Goal: Check status: Check status

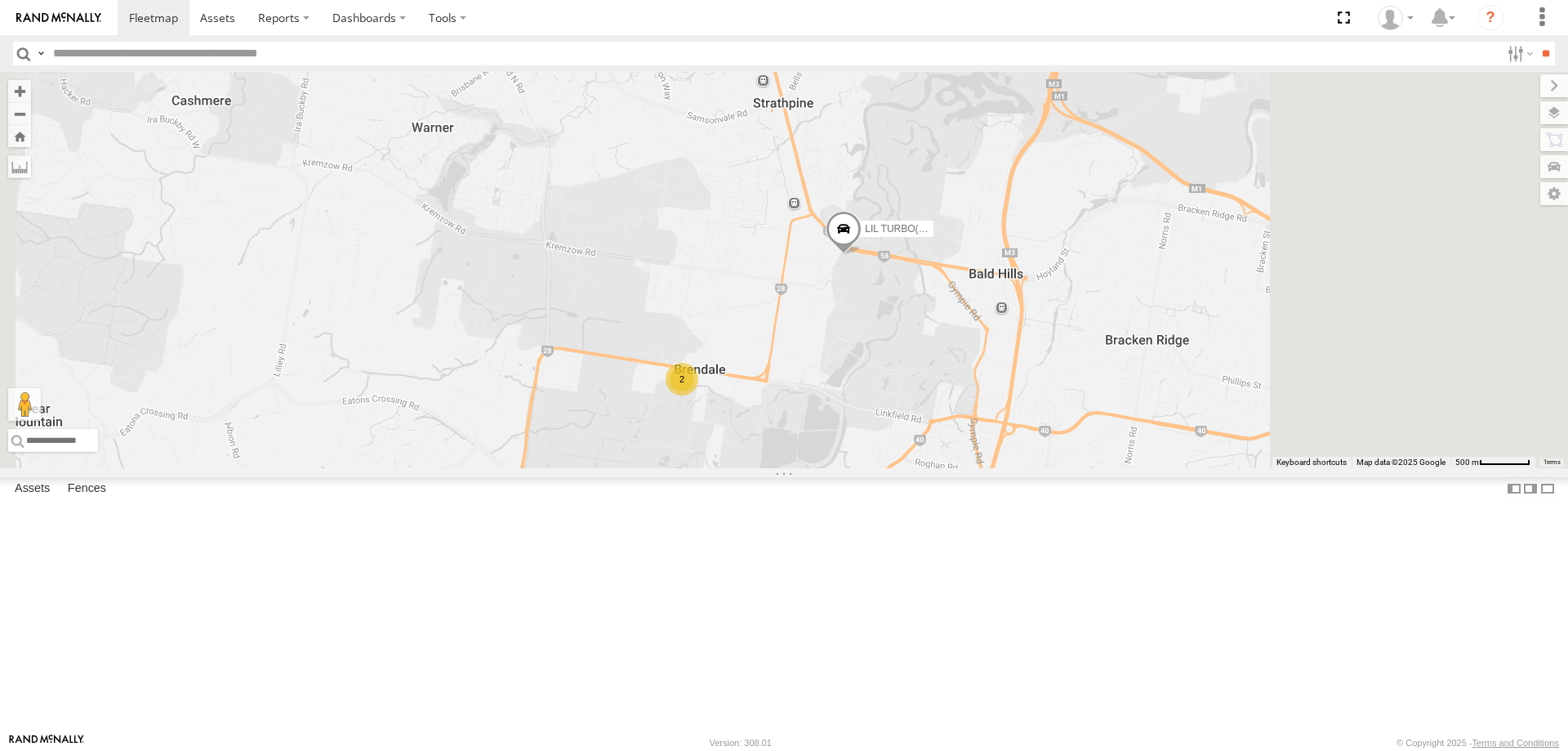
drag, startPoint x: 0, startPoint y: 0, endPoint x: 1030, endPoint y: 459, distance: 1127.6
click at [1030, 459] on div "LIL TURBO(SMALL TRUCK) 2" at bounding box center [784, 270] width 1568 height 396
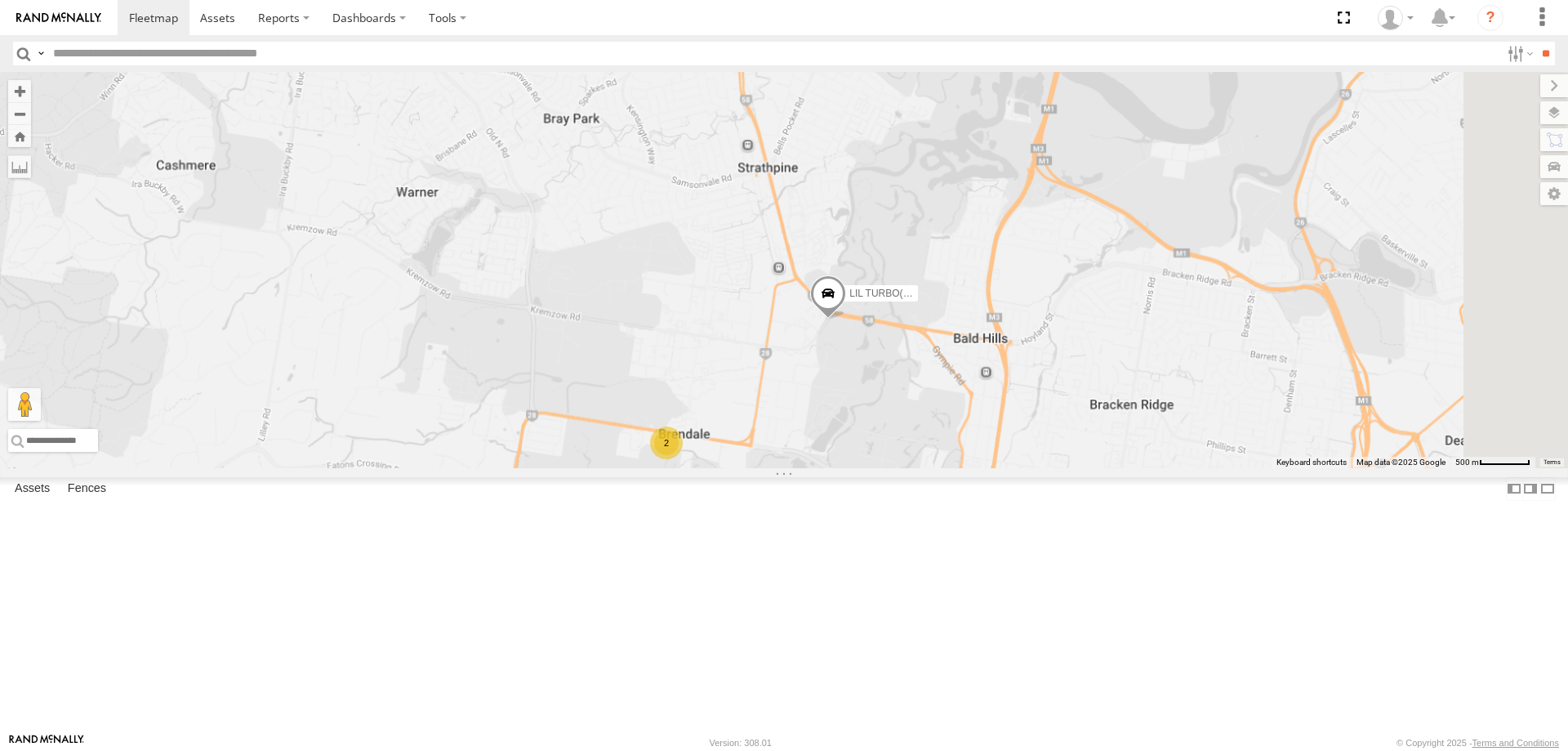
drag, startPoint x: 1030, startPoint y: 528, endPoint x: 1017, endPoint y: 434, distance: 94.9
click at [1017, 434] on div "LIL TURBO(SMALL TRUCK) 2" at bounding box center [784, 270] width 1568 height 396
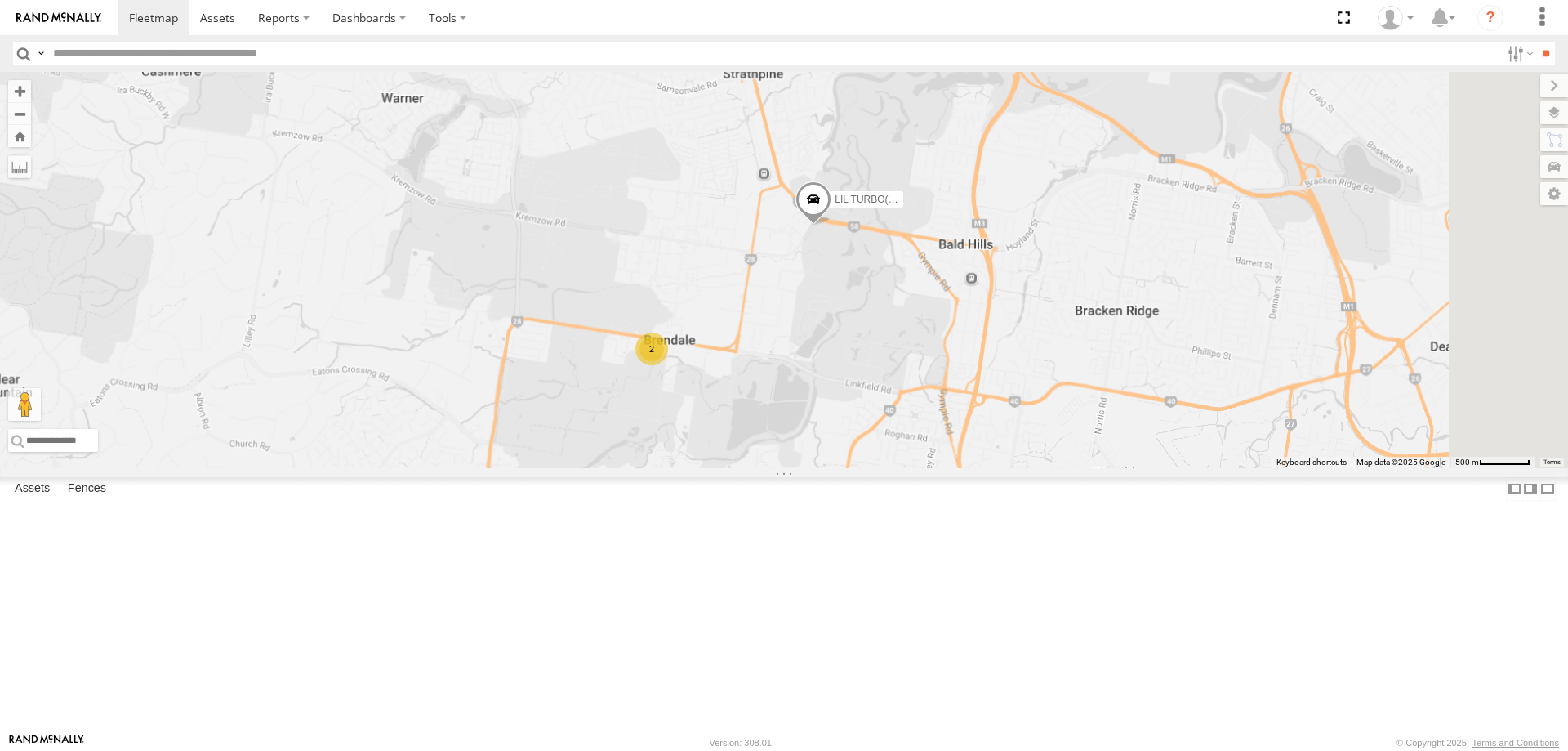
click at [831, 225] on span at bounding box center [813, 203] width 36 height 44
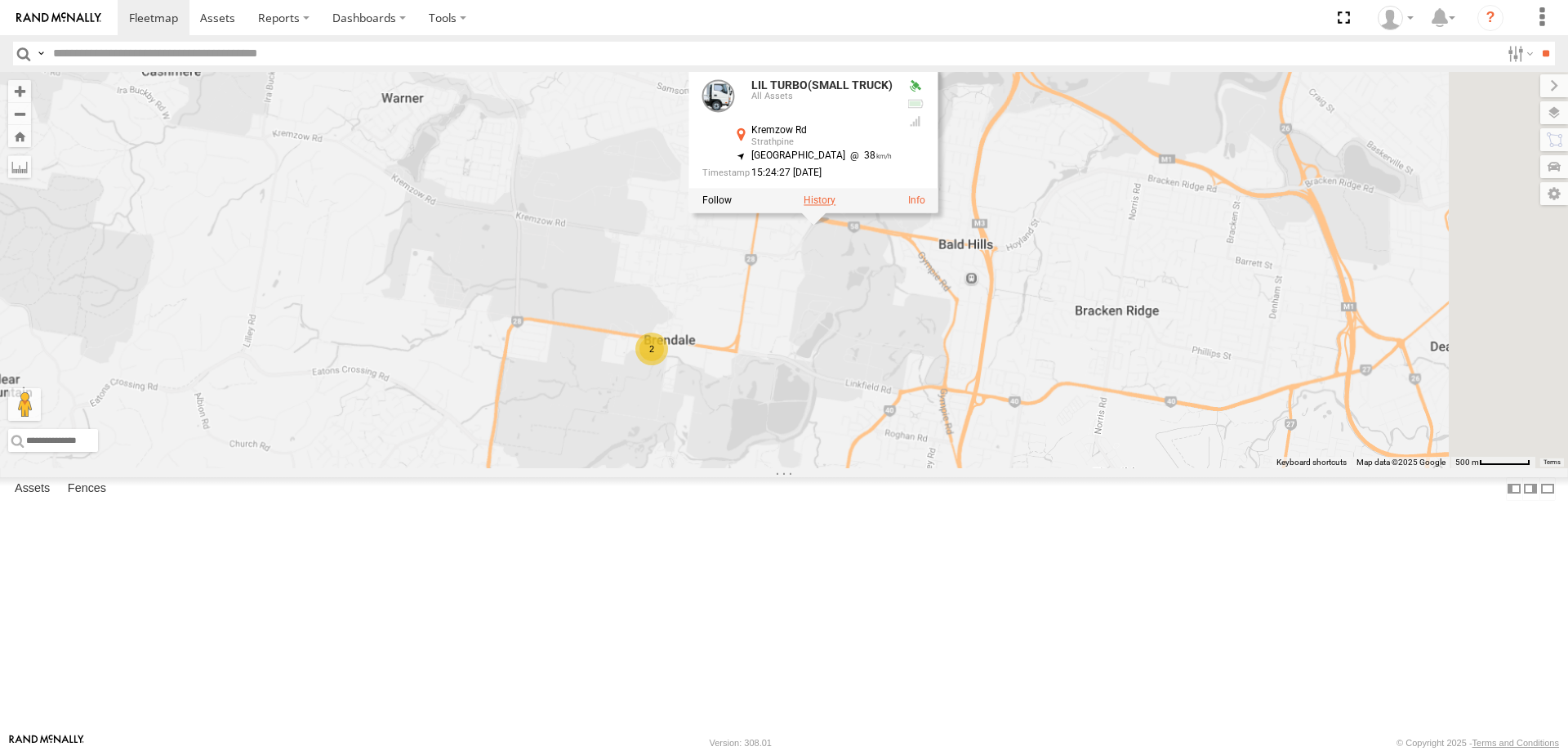
click at [836, 207] on label at bounding box center [819, 201] width 32 height 11
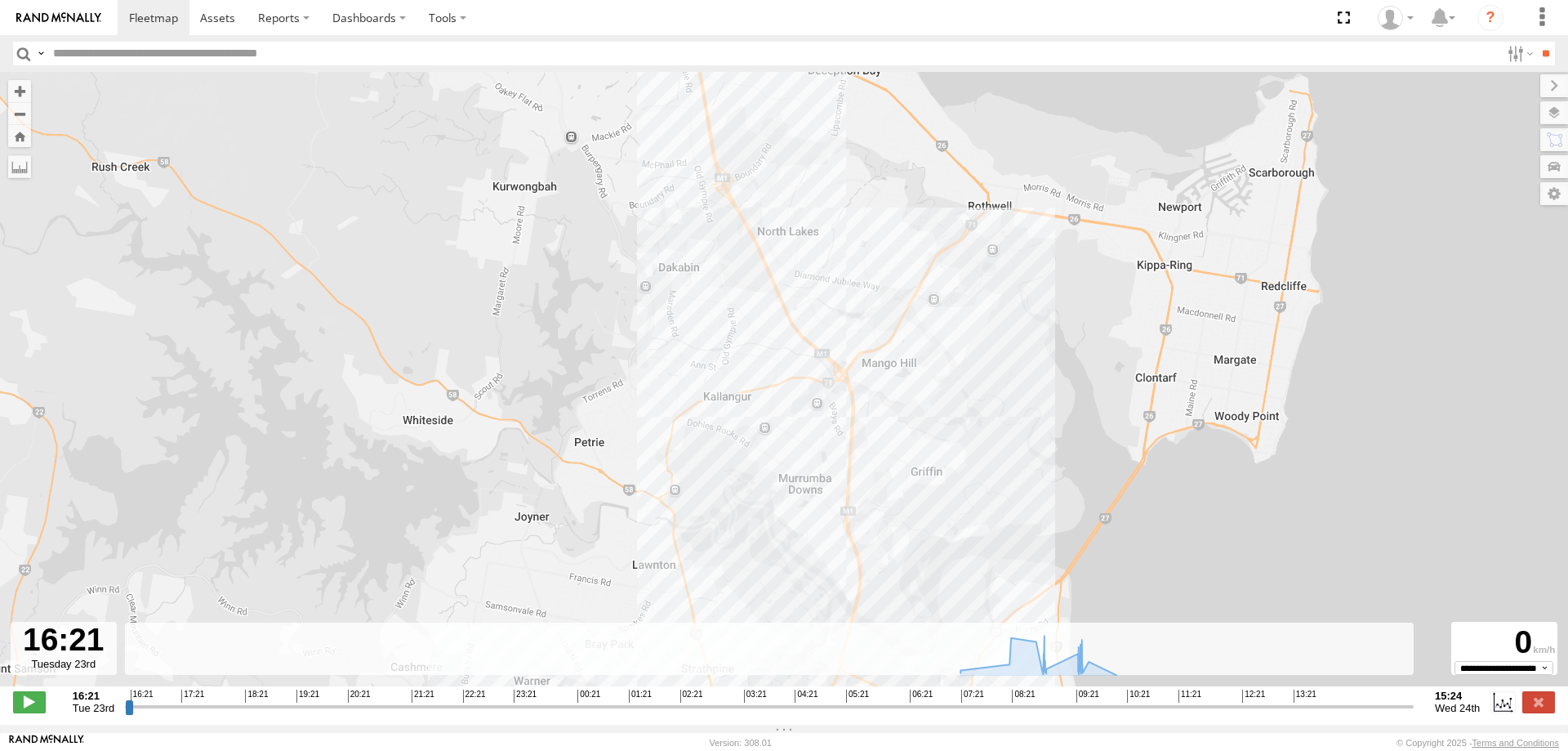
drag, startPoint x: 713, startPoint y: 315, endPoint x: 773, endPoint y: 494, distance: 188.8
click at [773, 494] on div "LIL TURBO(SMALL TRUCK) 09:30 Wed" at bounding box center [784, 387] width 1568 height 632
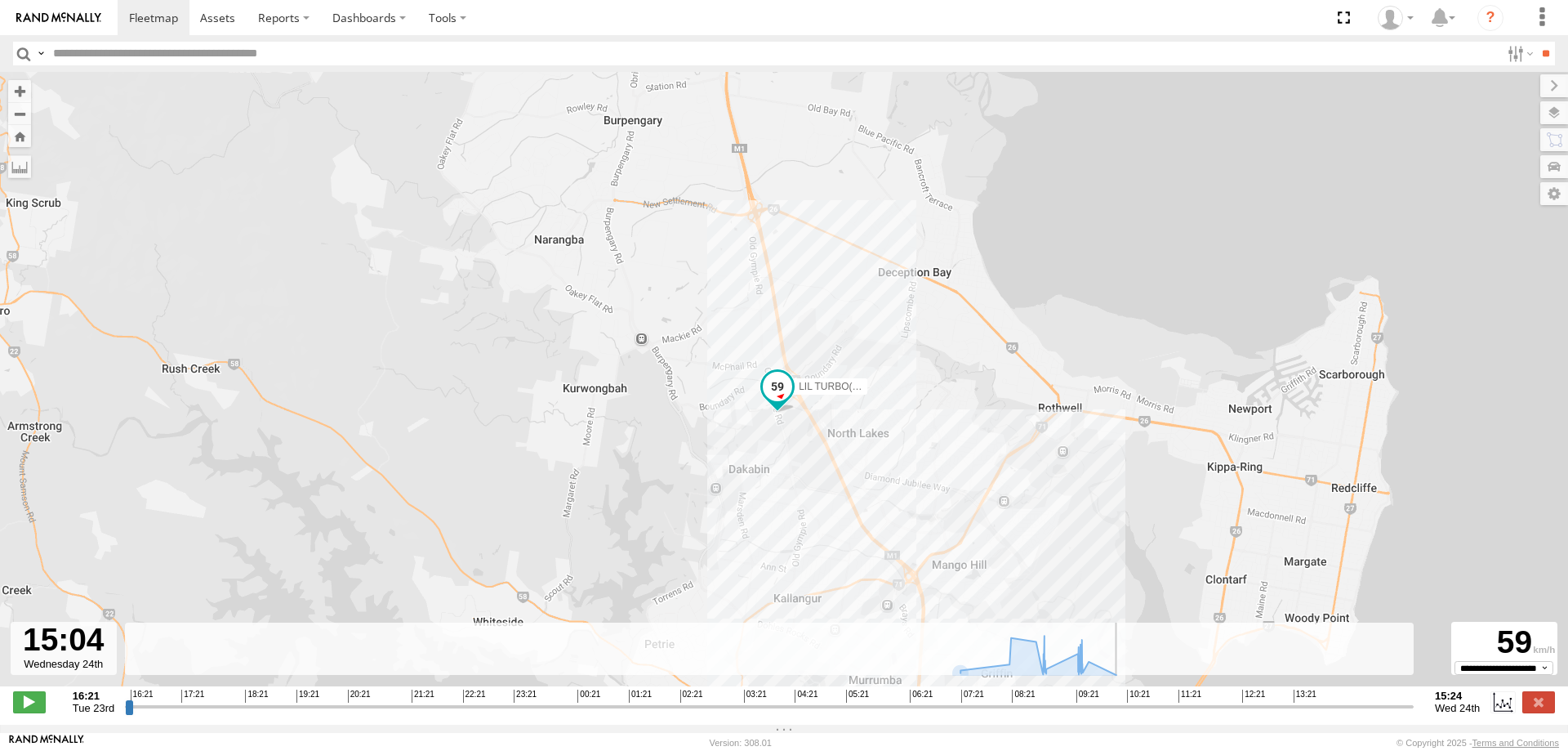
drag, startPoint x: 133, startPoint y: 715, endPoint x: 1389, endPoint y: 614, distance: 1260.1
type input "**********"
click at [1389, 699] on input "range" at bounding box center [769, 706] width 1289 height 16
